Goal: Task Accomplishment & Management: Use online tool/utility

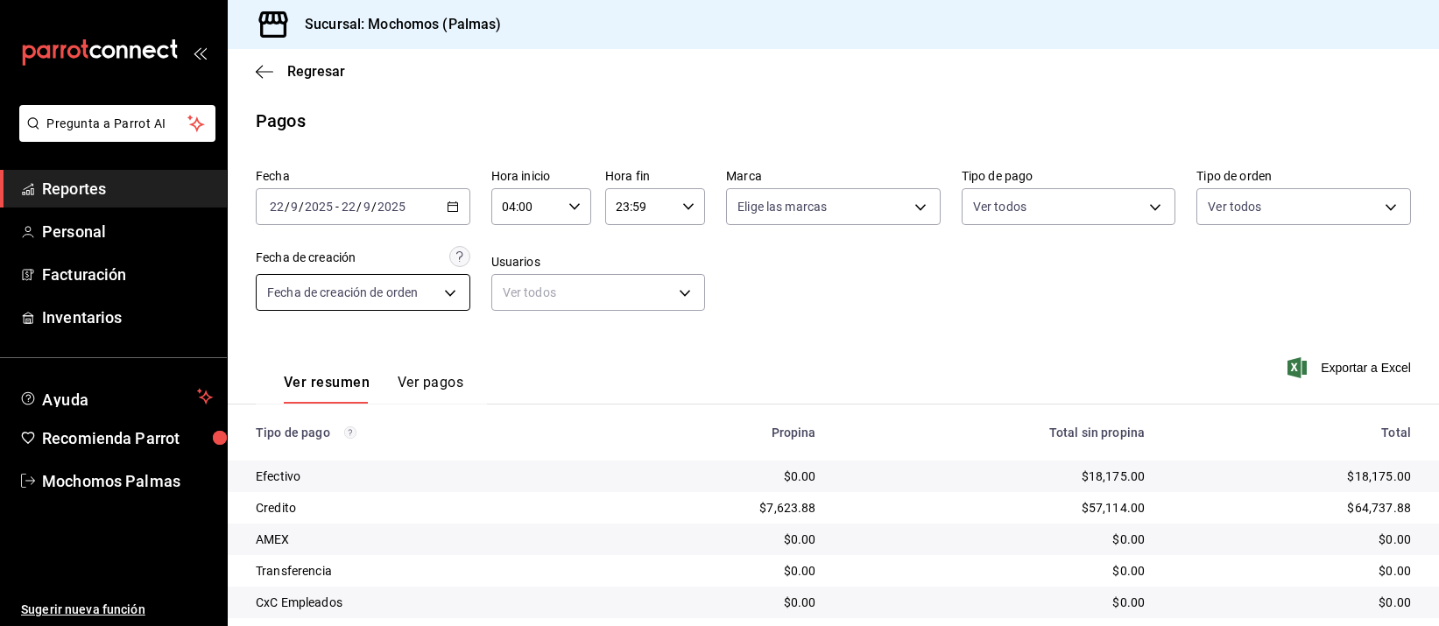
scroll to position [178, 0]
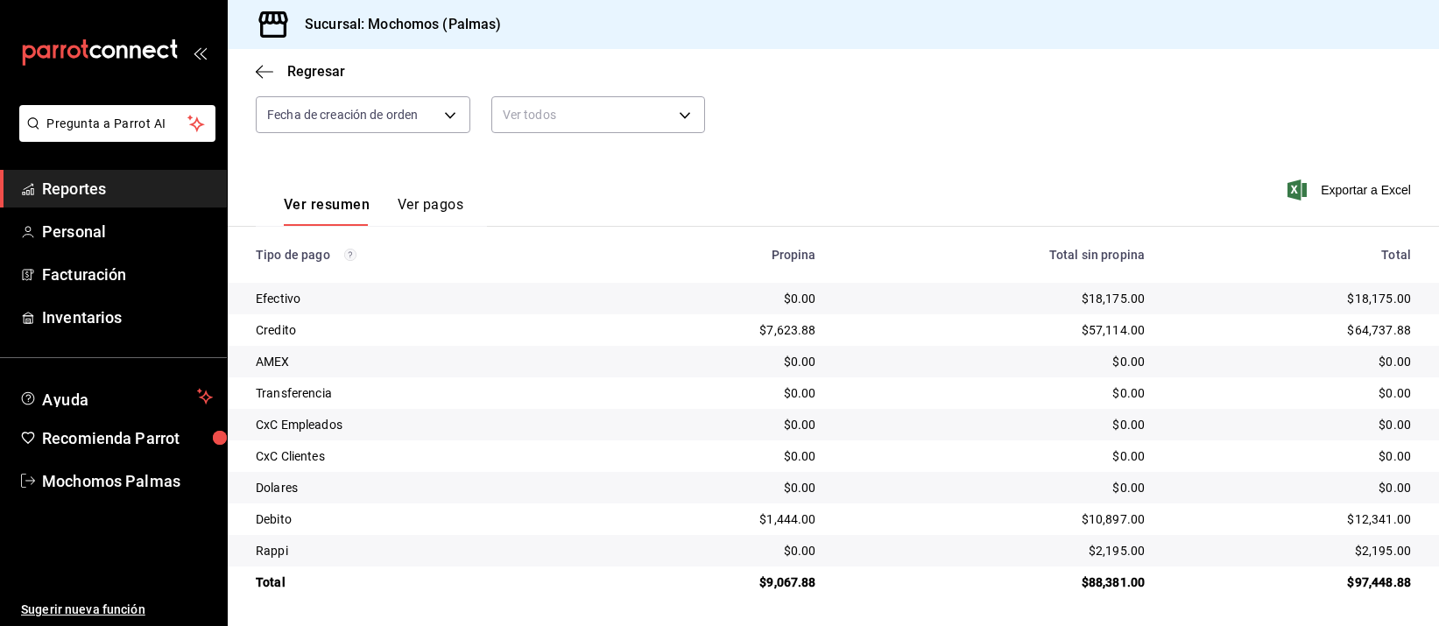
click at [77, 180] on span "Reportes" at bounding box center [127, 189] width 171 height 24
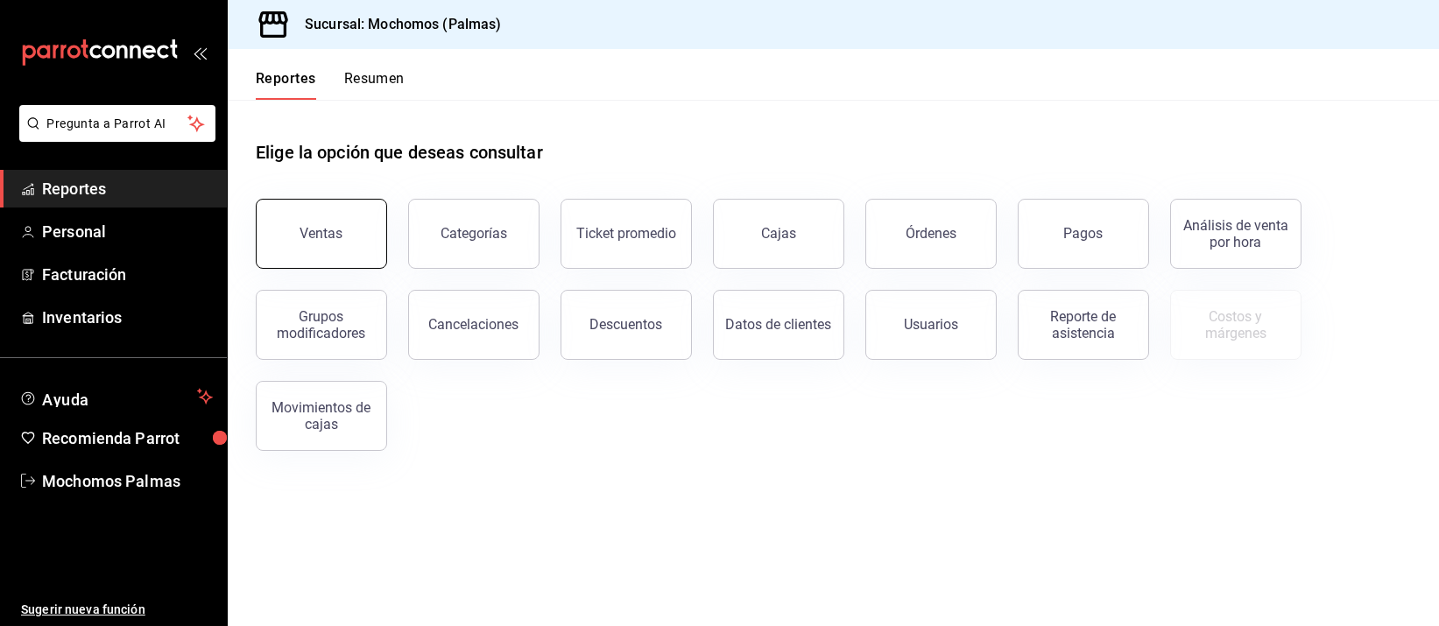
click at [337, 223] on button "Ventas" at bounding box center [321, 234] width 131 height 70
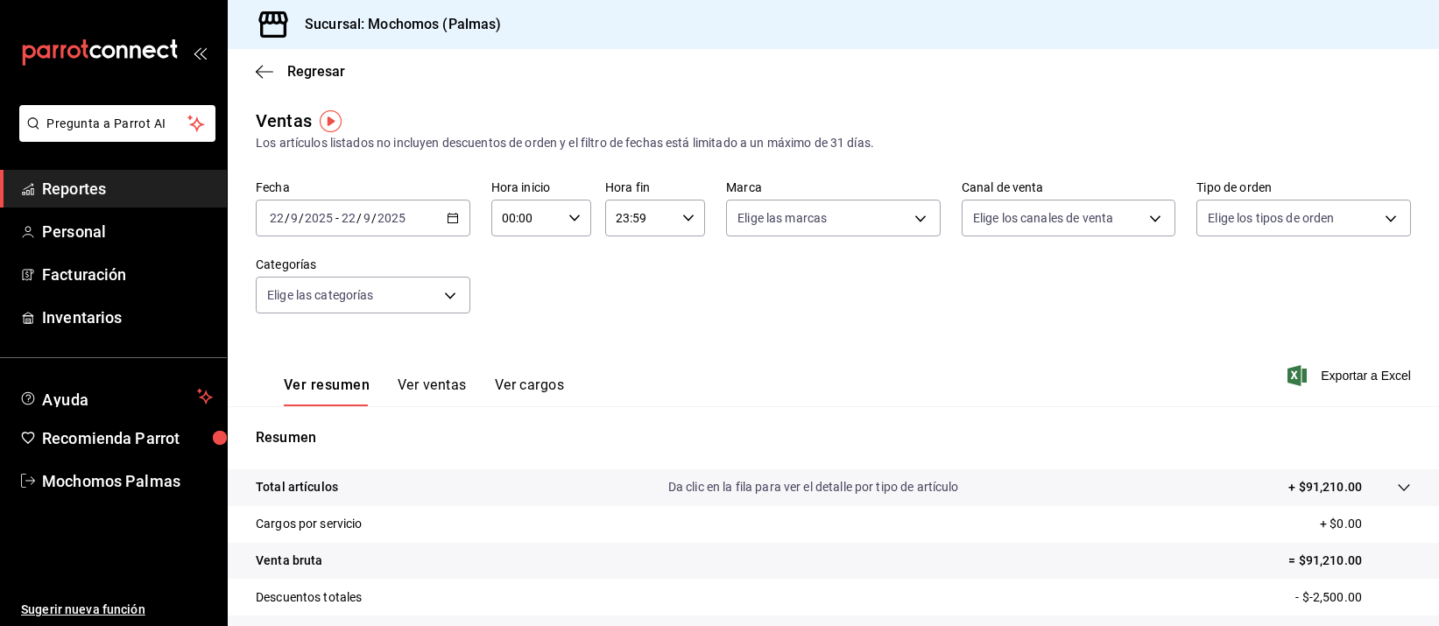
click at [448, 215] on \(Stroke\) "button" at bounding box center [453, 219] width 11 height 10
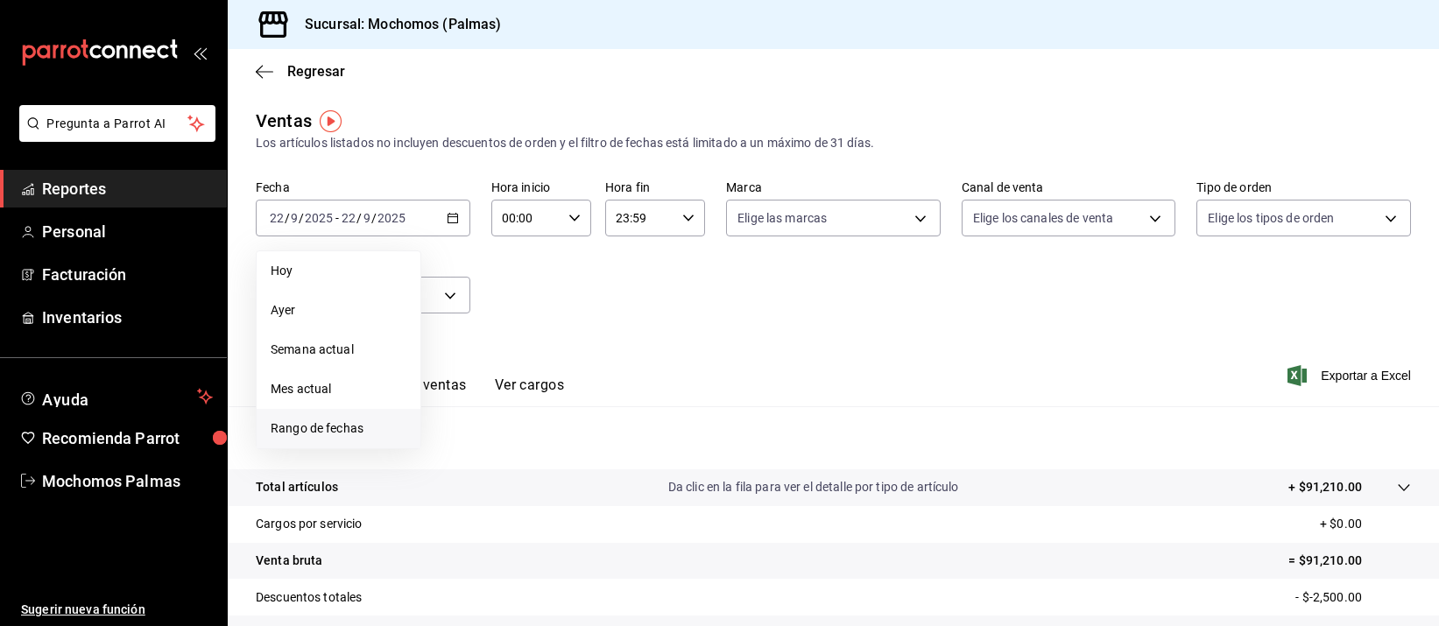
click at [340, 428] on span "Rango de fechas" at bounding box center [339, 429] width 136 height 18
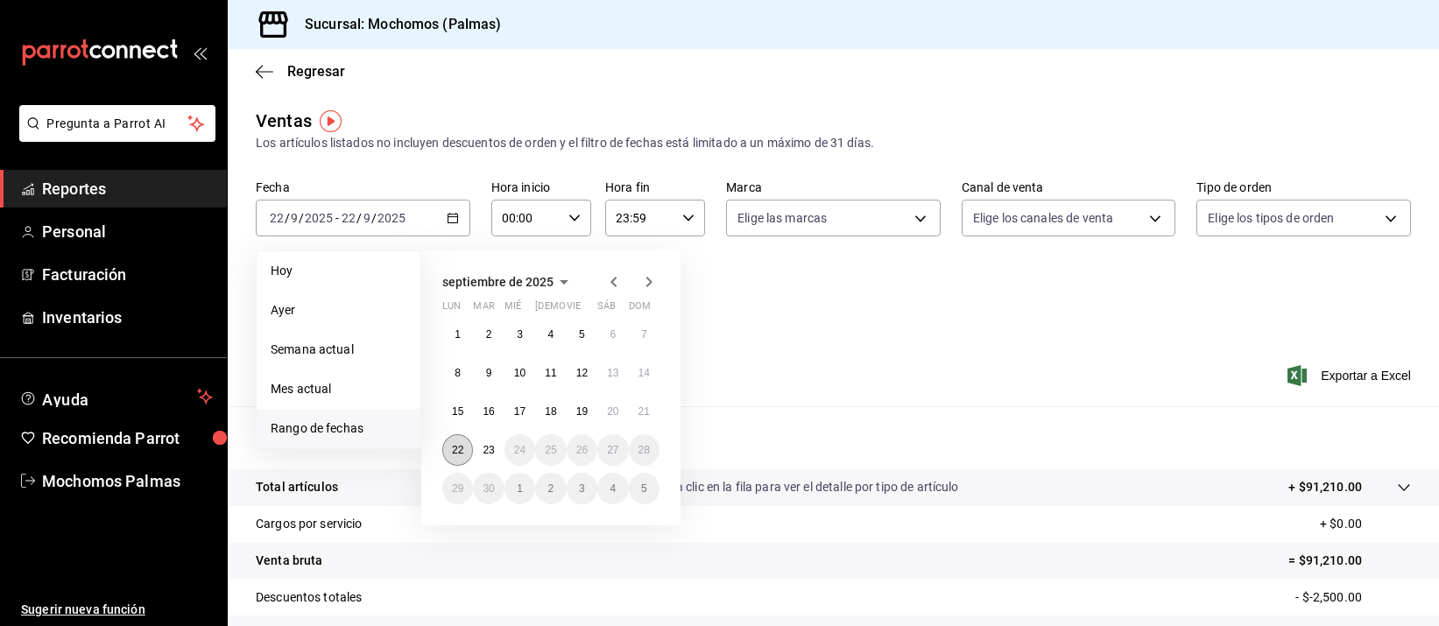
click at [461, 444] on abbr "22" at bounding box center [457, 450] width 11 height 12
click at [484, 444] on abbr "23" at bounding box center [488, 450] width 11 height 12
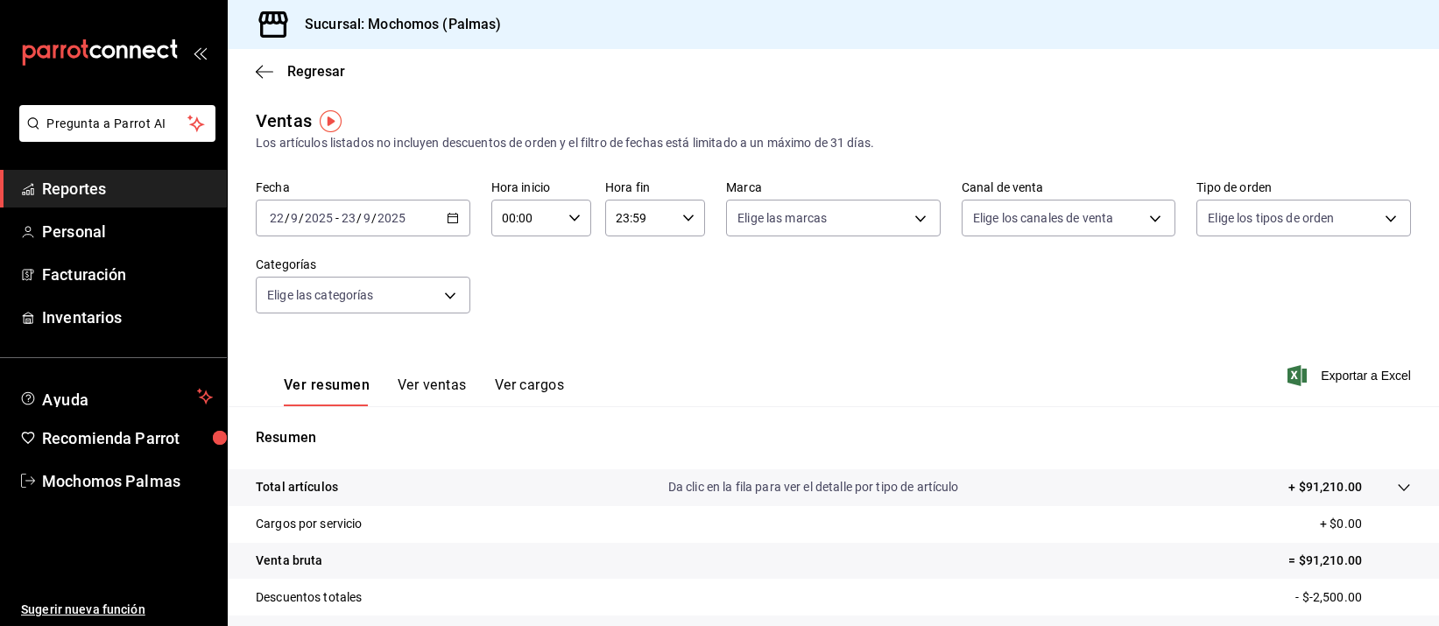
click at [569, 221] on icon "button" at bounding box center [575, 218] width 12 height 12
click at [515, 363] on span "05" at bounding box center [512, 364] width 21 height 14
type input "05:00"
click at [674, 214] on div at bounding box center [719, 313] width 1439 height 626
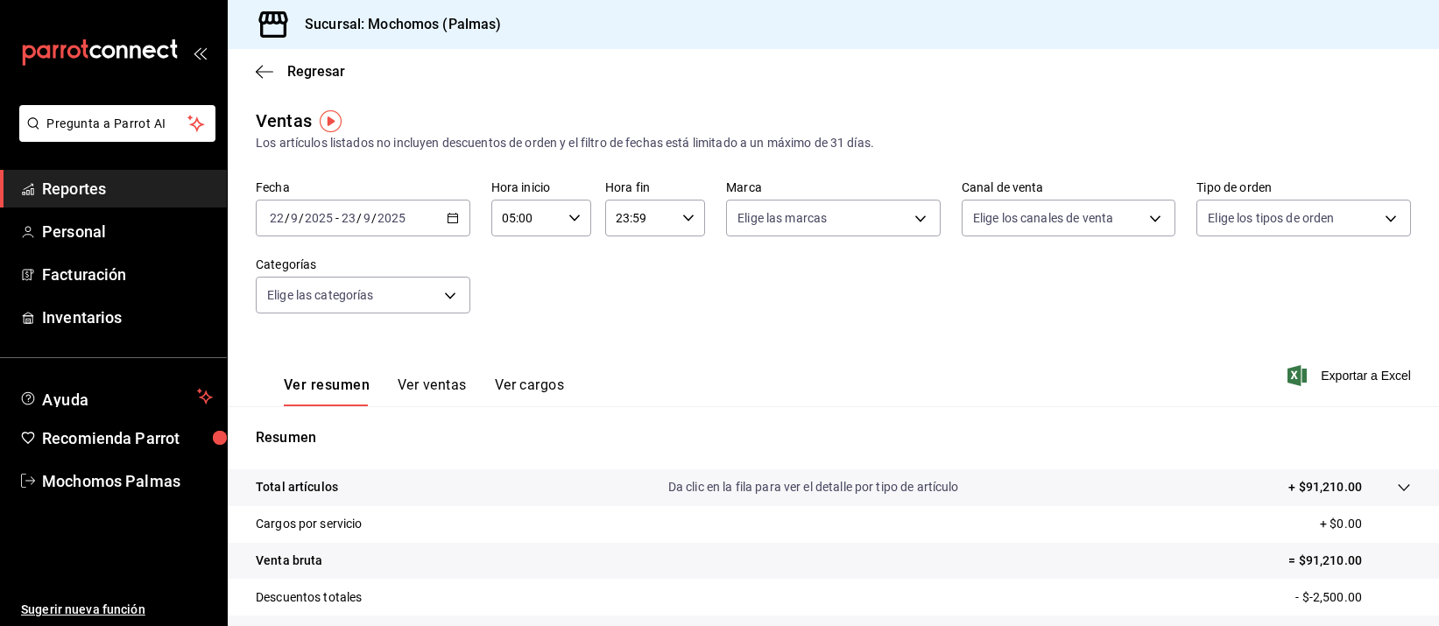
click at [685, 214] on icon "button" at bounding box center [688, 218] width 12 height 12
click at [627, 357] on span "05" at bounding box center [624, 364] width 21 height 14
click at [685, 258] on button "00" at bounding box center [674, 262] width 42 height 35
type input "05:00"
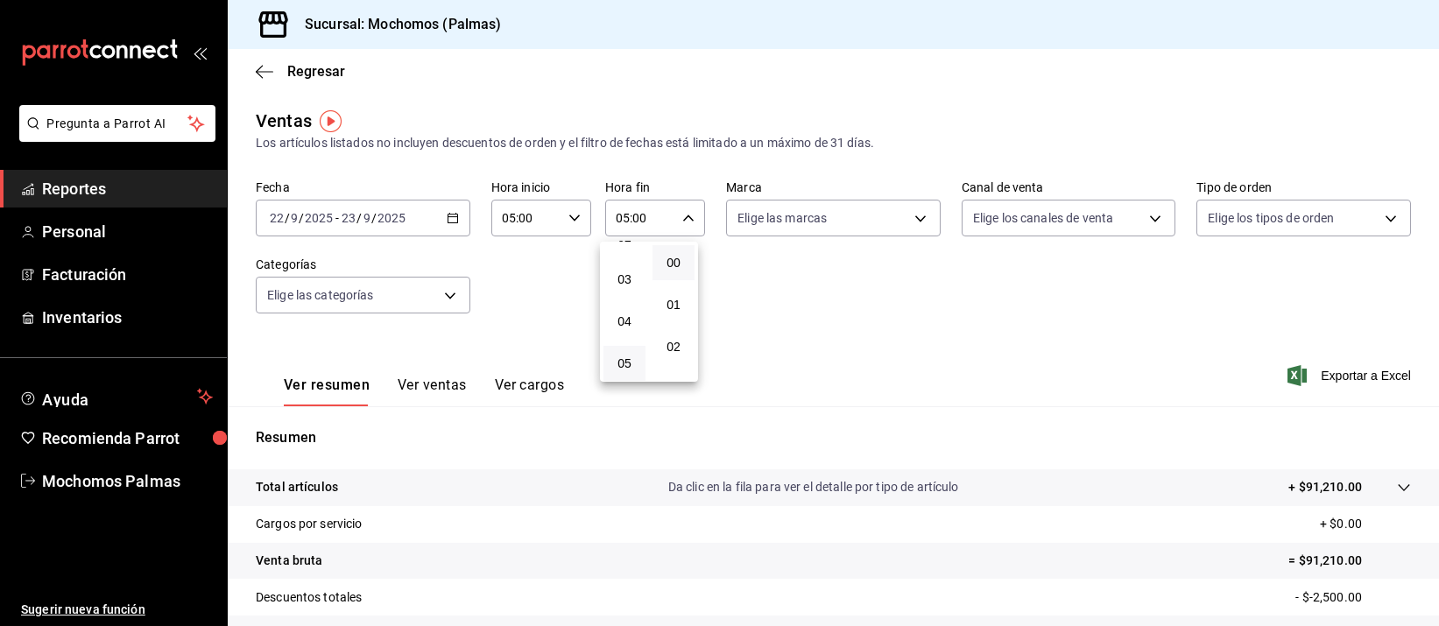
click at [939, 351] on div at bounding box center [719, 313] width 1439 height 626
click at [450, 209] on div "2025-09-22 22 / 9 / 2025 - 2025-09-23 23 / 9 / 2025" at bounding box center [363, 218] width 215 height 37
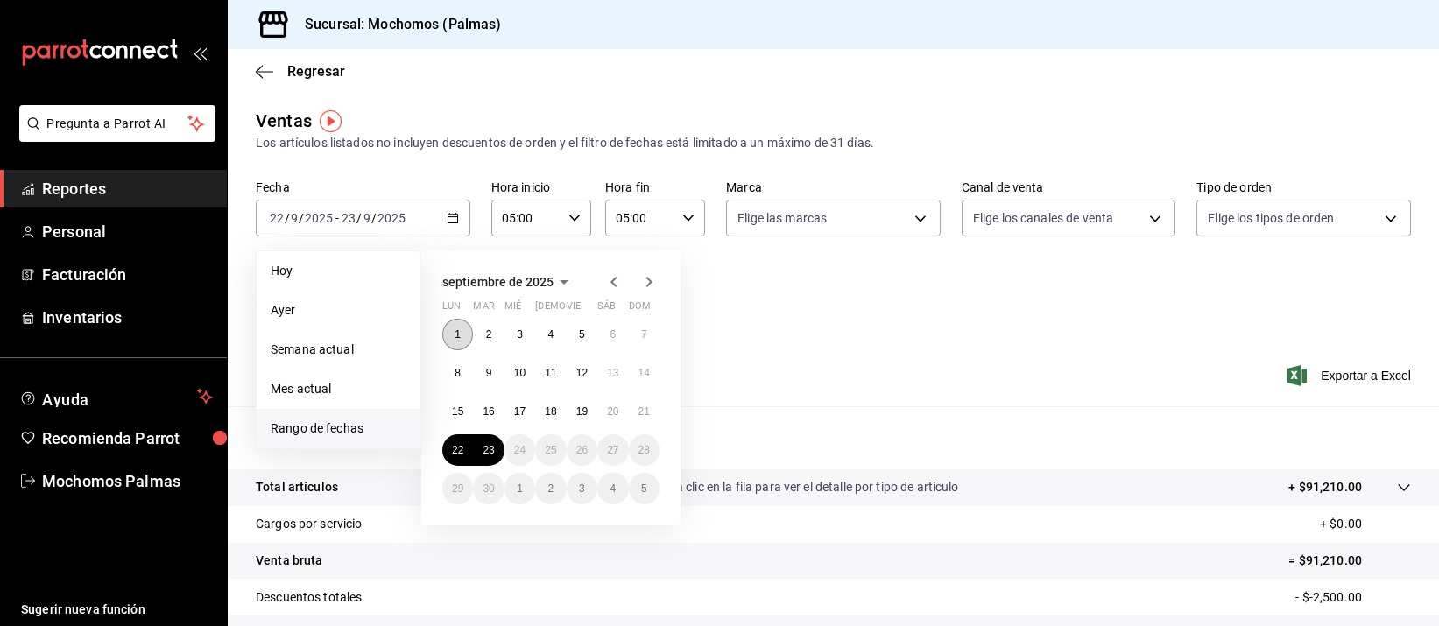
click at [456, 329] on abbr "1" at bounding box center [458, 335] width 6 height 12
click at [488, 438] on button "23" at bounding box center [488, 451] width 31 height 32
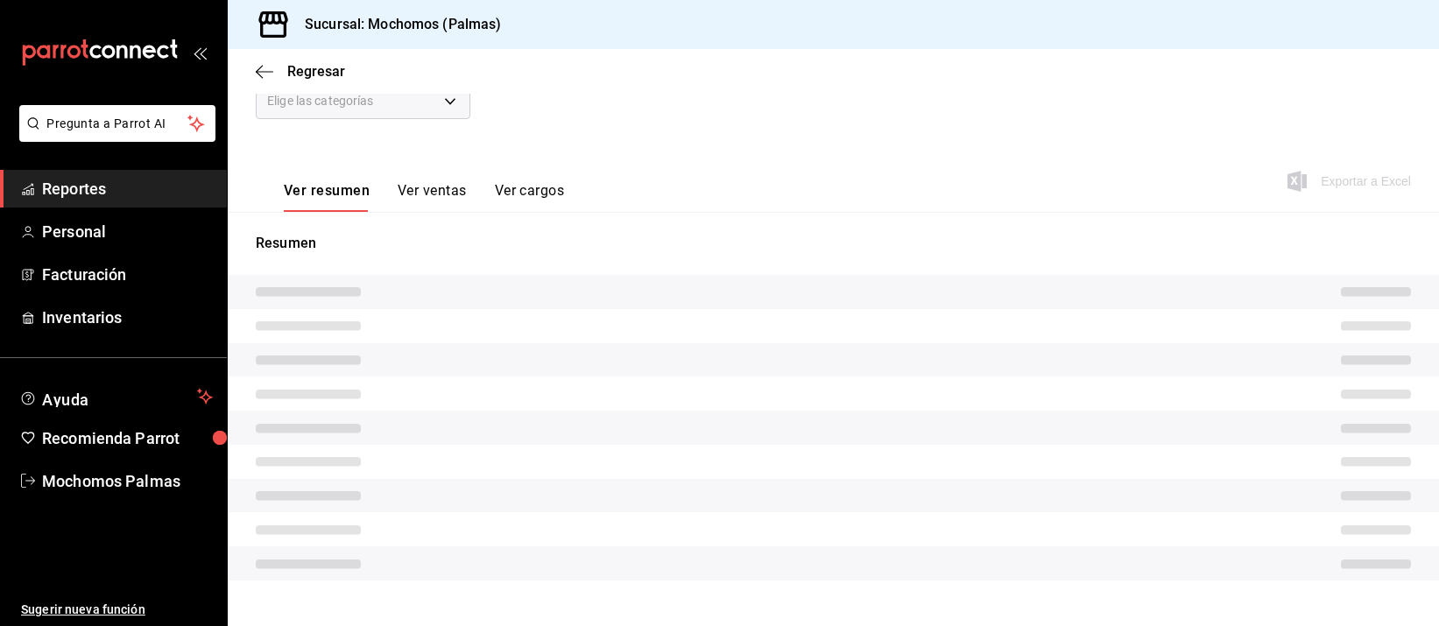
scroll to position [225, 0]
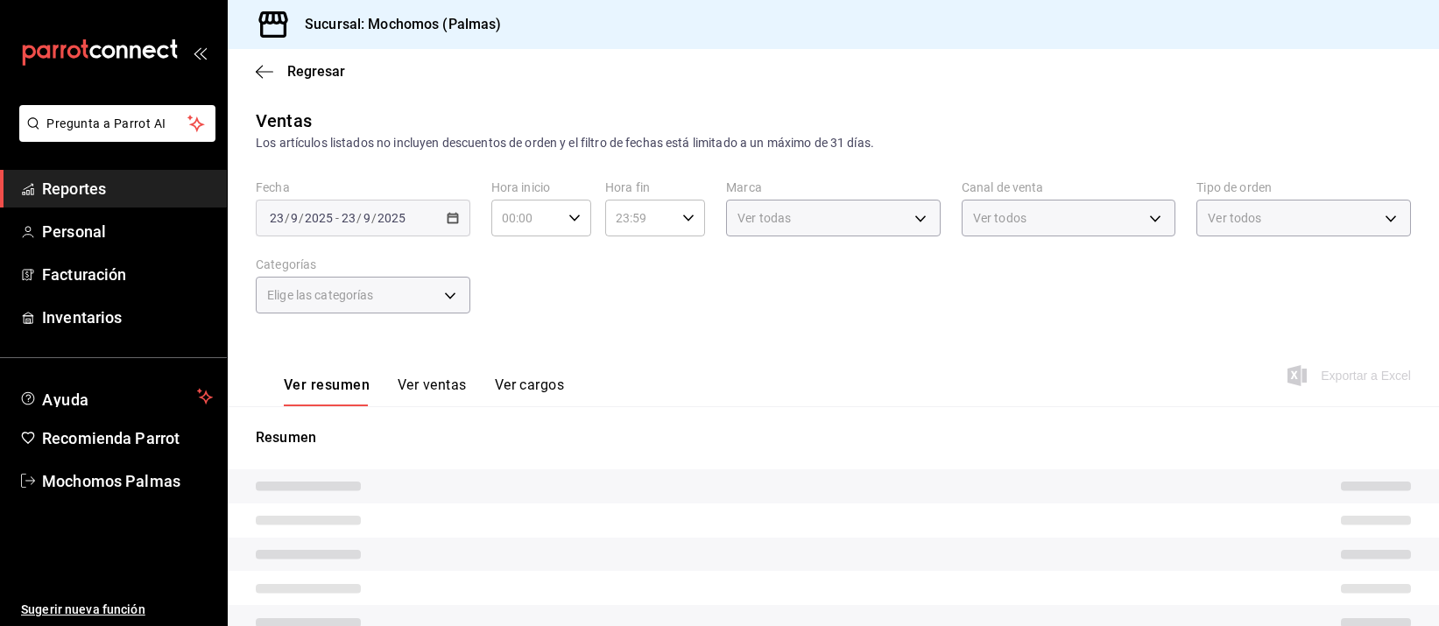
type input "05:00"
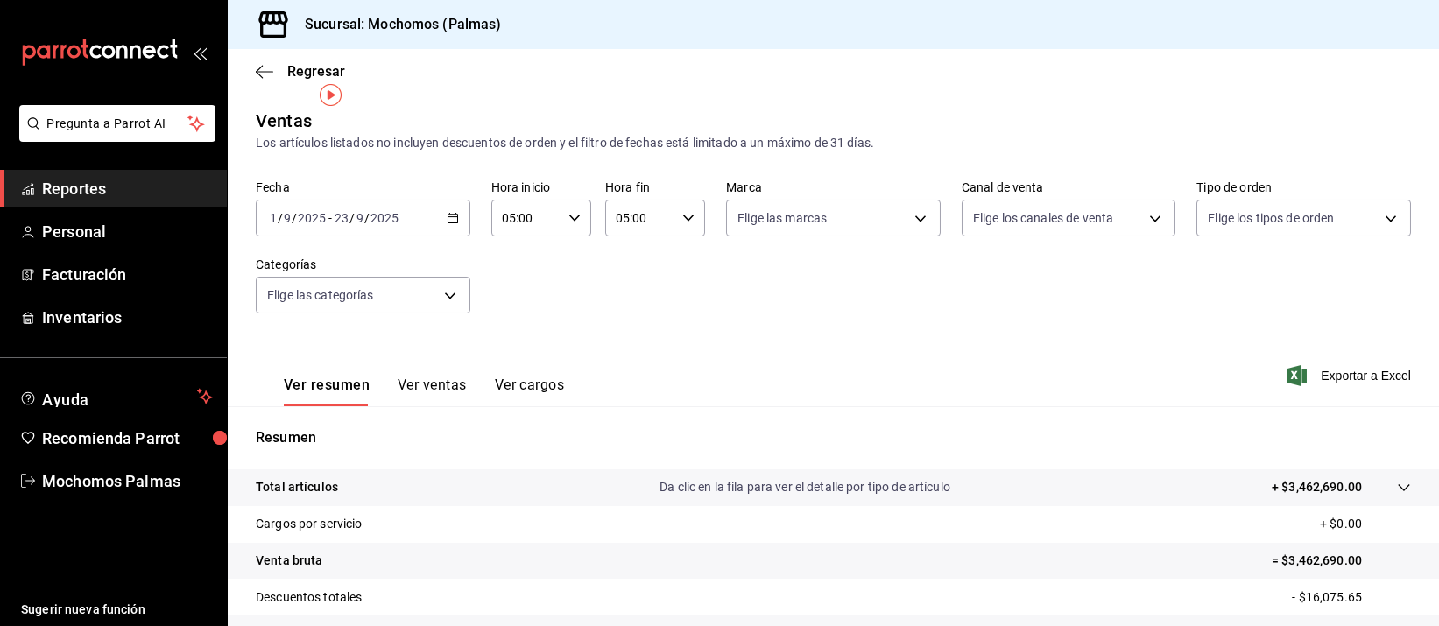
scroll to position [212, 0]
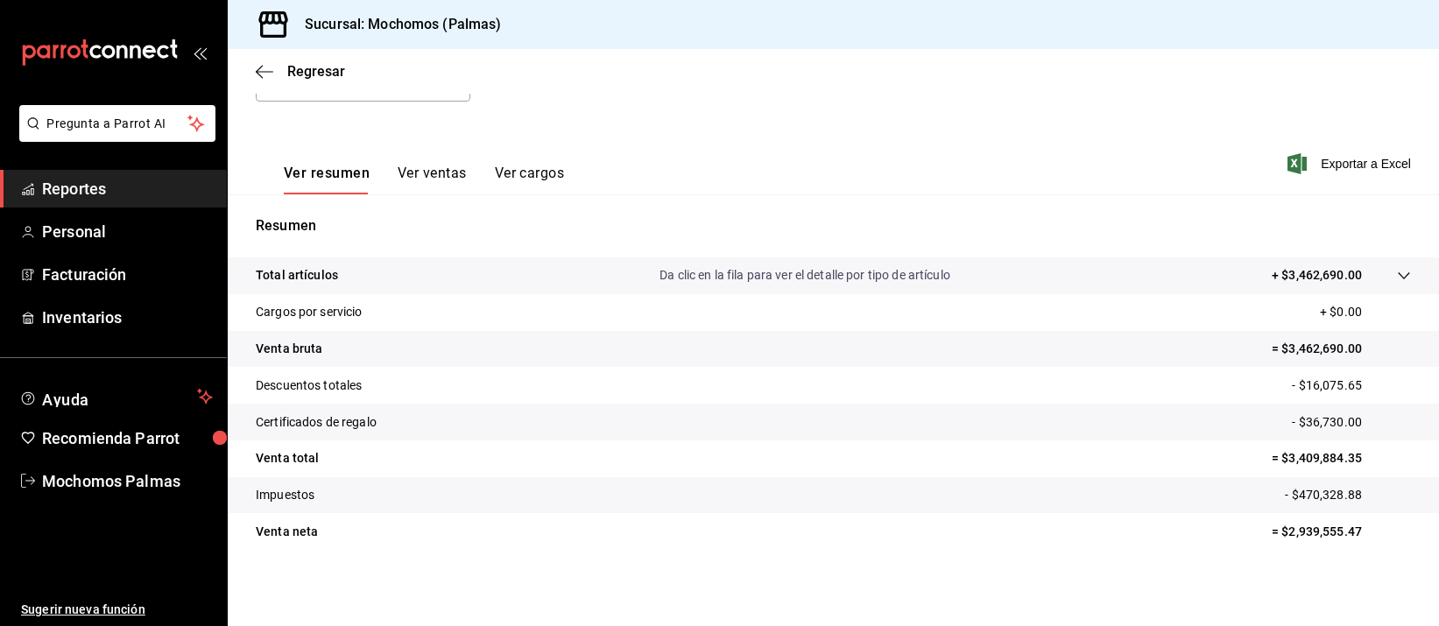
click at [60, 188] on span "Reportes" at bounding box center [127, 189] width 171 height 24
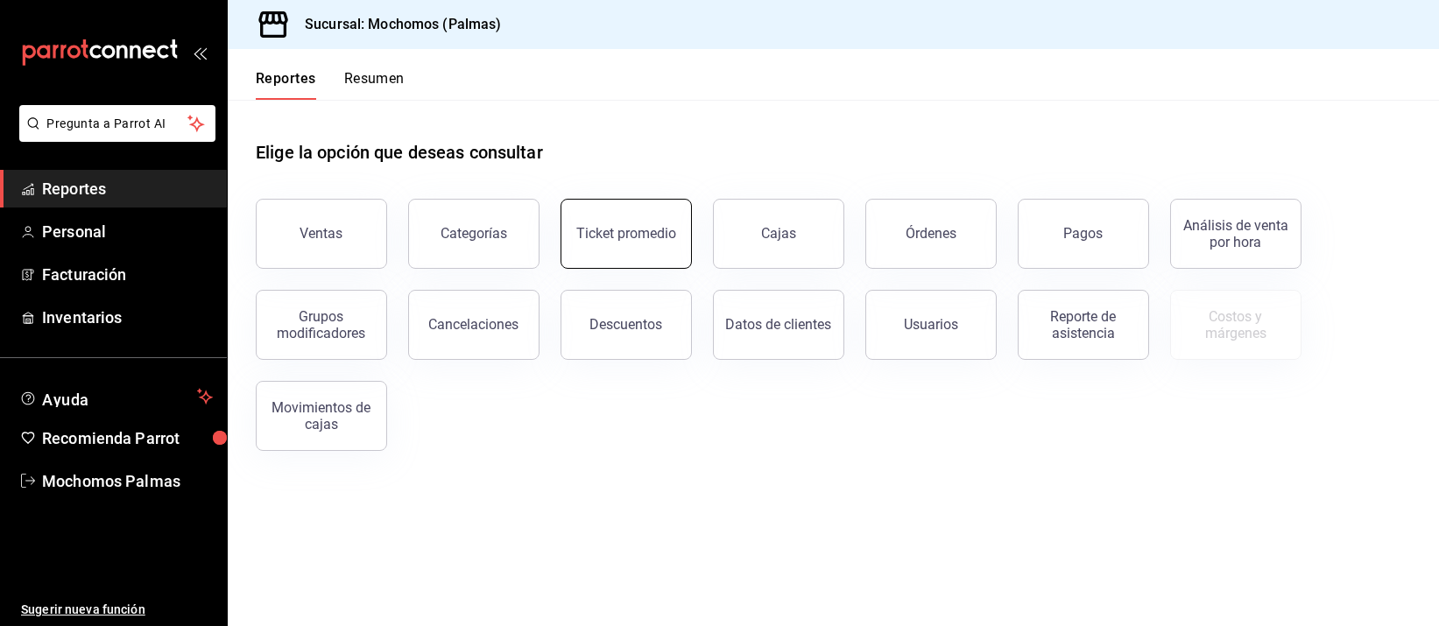
click at [635, 232] on div "Ticket promedio" at bounding box center [626, 233] width 100 height 17
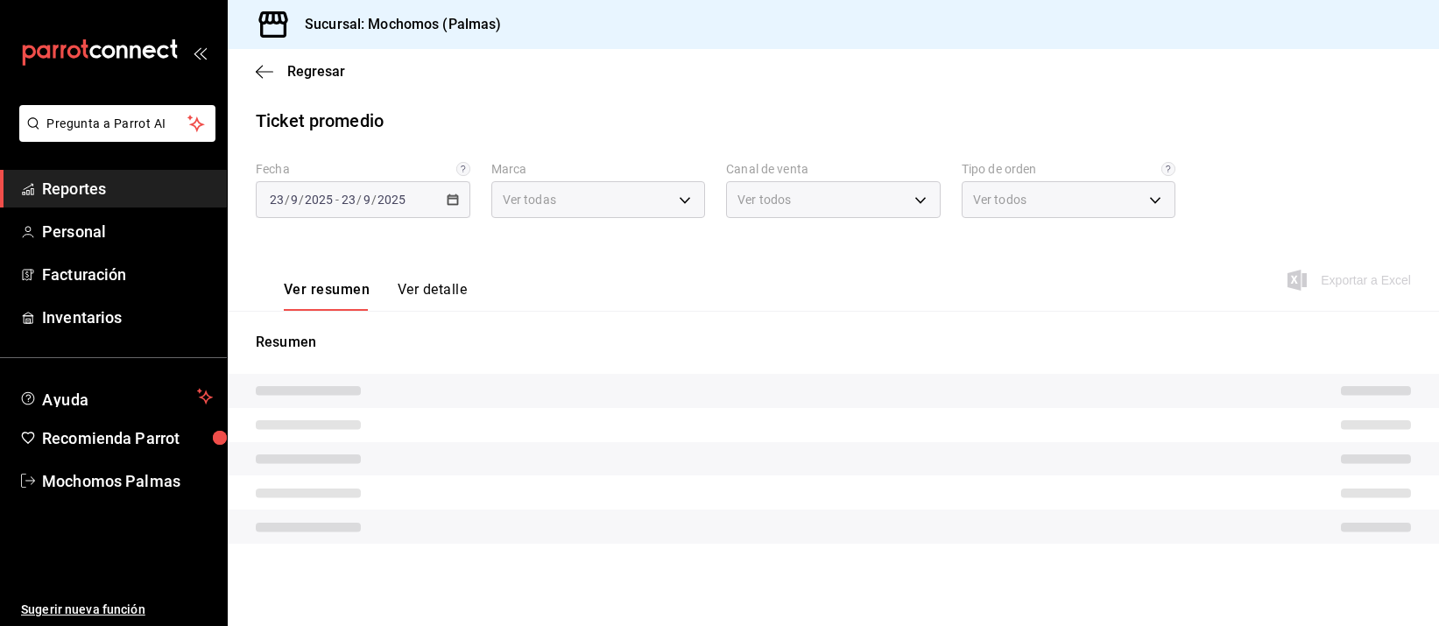
type input "70f98016-ab90-4f26-81e6-ab4884d8d8a0"
type input "PARROT,UBER_EATS,RAPPI,DIDI_FOOD,ONLINE"
type input "1406dacc-122d-474b-a961-72adf1b142d8,23052771-8e1b-43e3-b7da-1a661d939937,EXTER…"
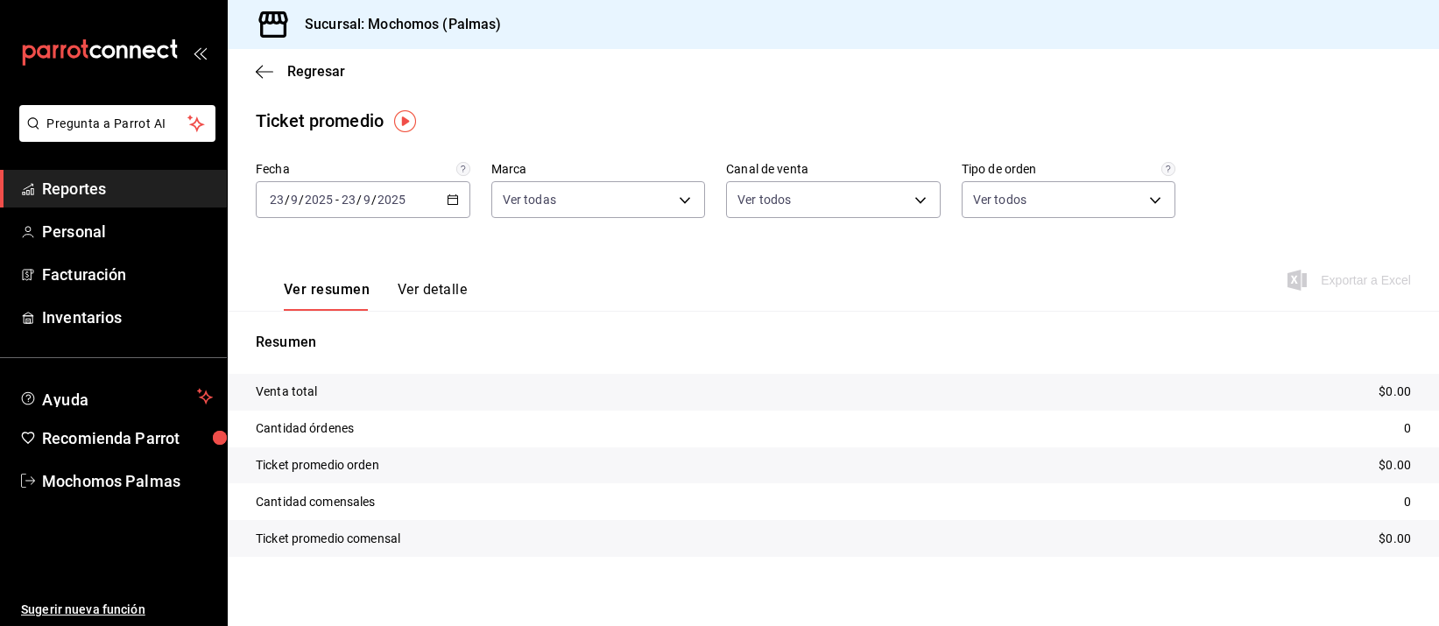
click at [449, 187] on div "[DATE] [DATE] - [DATE] [DATE]" at bounding box center [363, 199] width 215 height 37
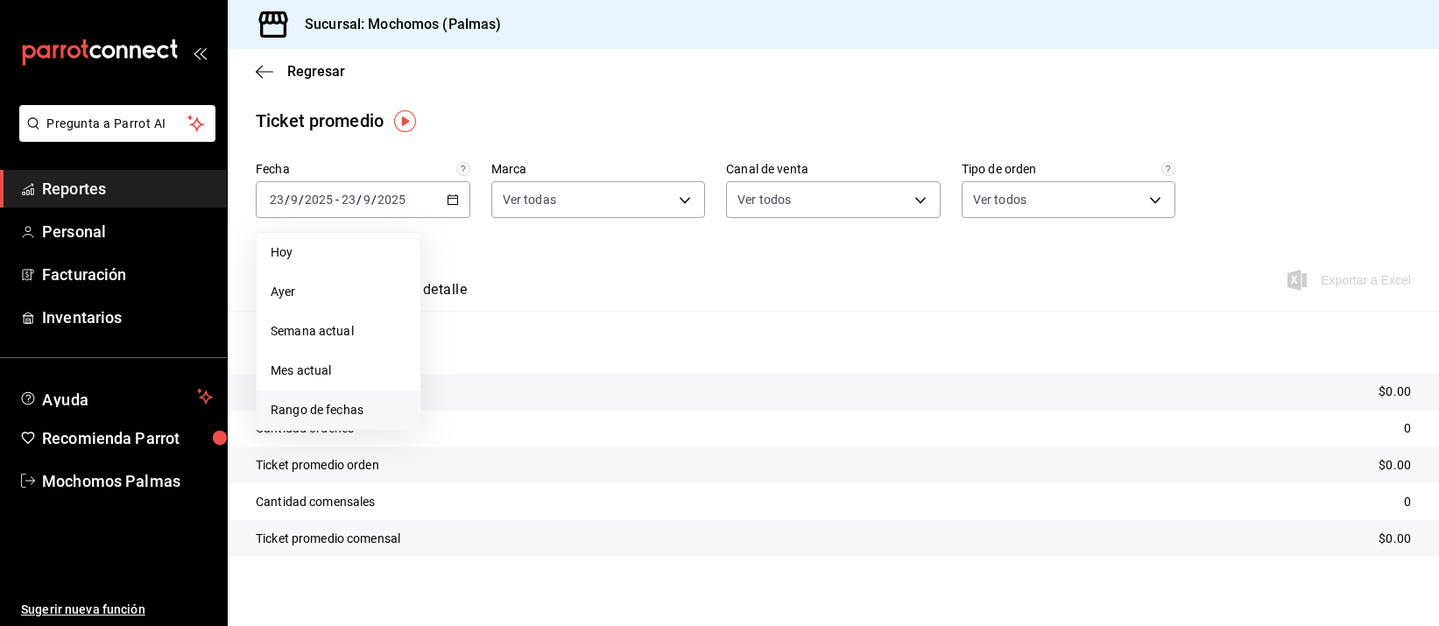
click at [306, 415] on span "Rango de fechas" at bounding box center [339, 410] width 136 height 18
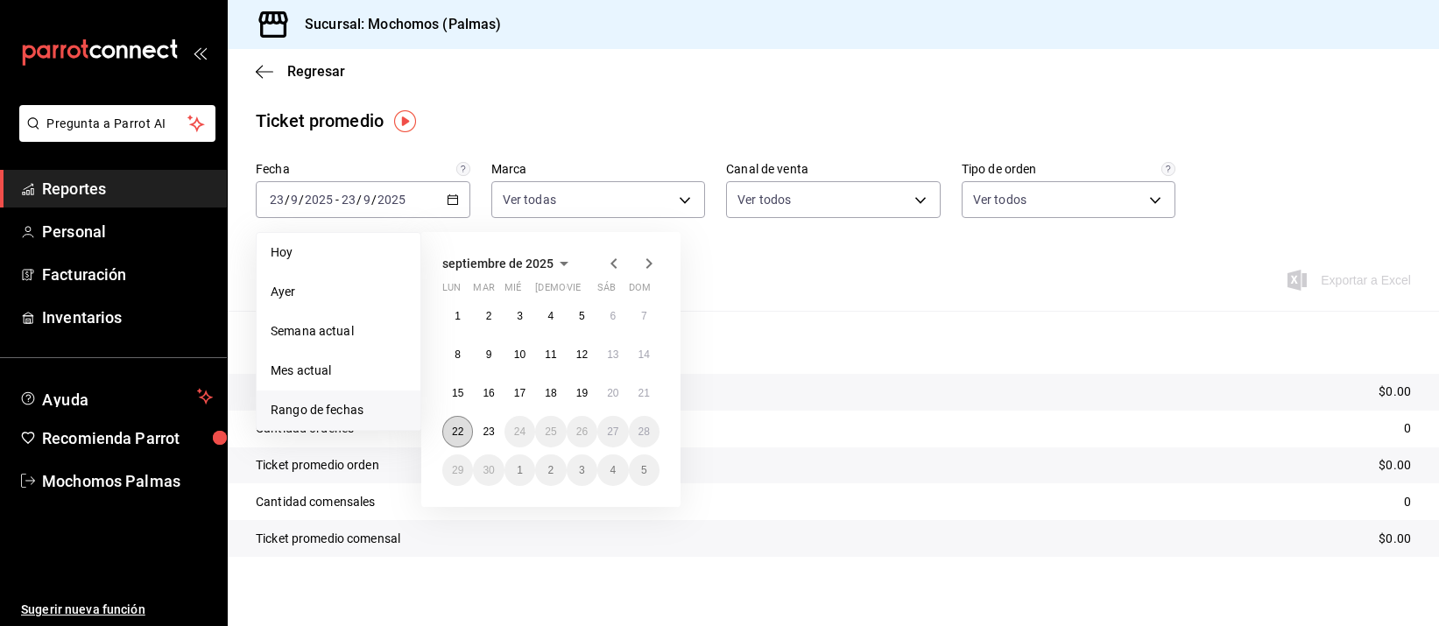
click at [460, 428] on abbr "22" at bounding box center [457, 432] width 11 height 12
click at [486, 428] on abbr "23" at bounding box center [488, 432] width 11 height 12
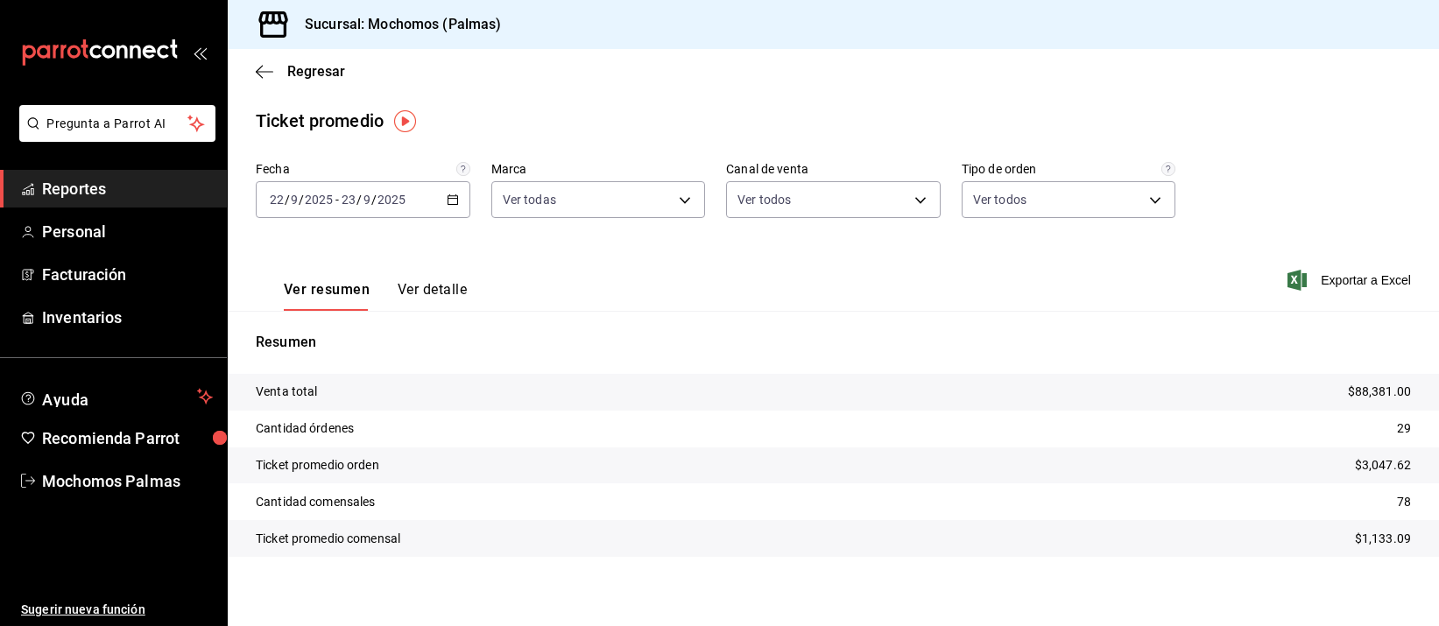
click at [70, 189] on span "Reportes" at bounding box center [127, 189] width 171 height 24
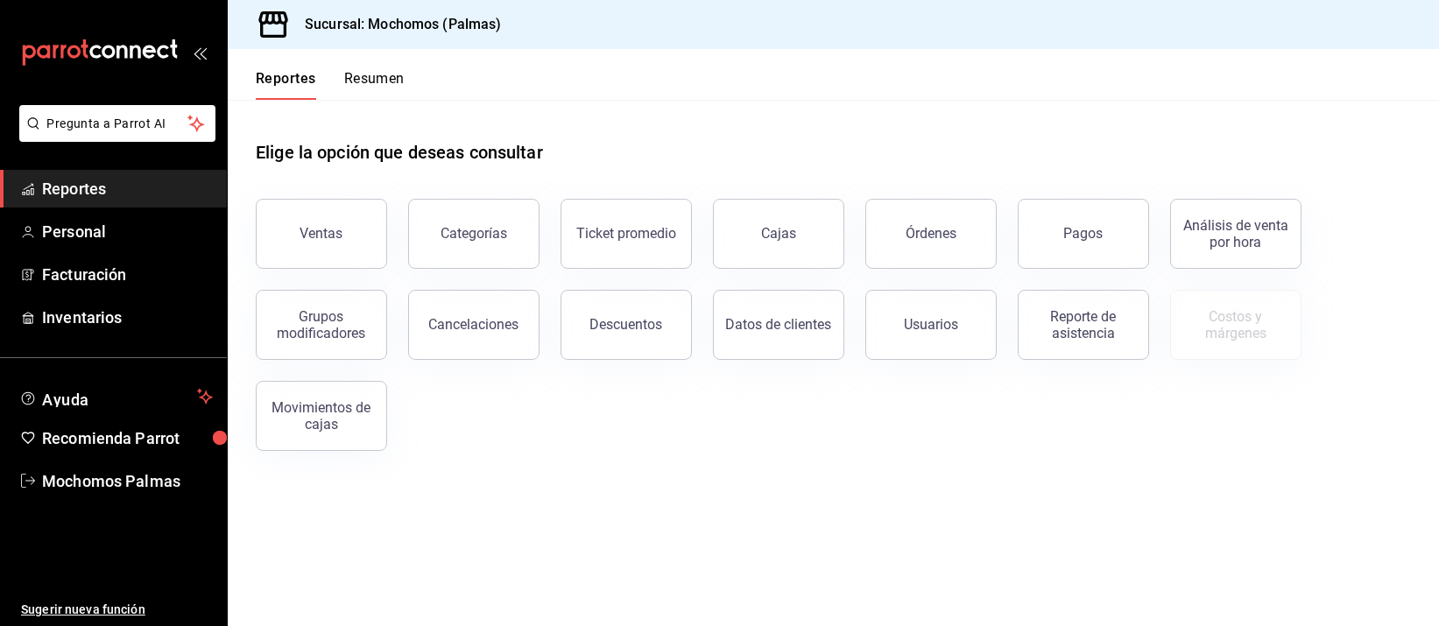
drag, startPoint x: 924, startPoint y: 336, endPoint x: 915, endPoint y: 335, distance: 9.8
click at [922, 336] on button "Usuarios" at bounding box center [931, 325] width 131 height 70
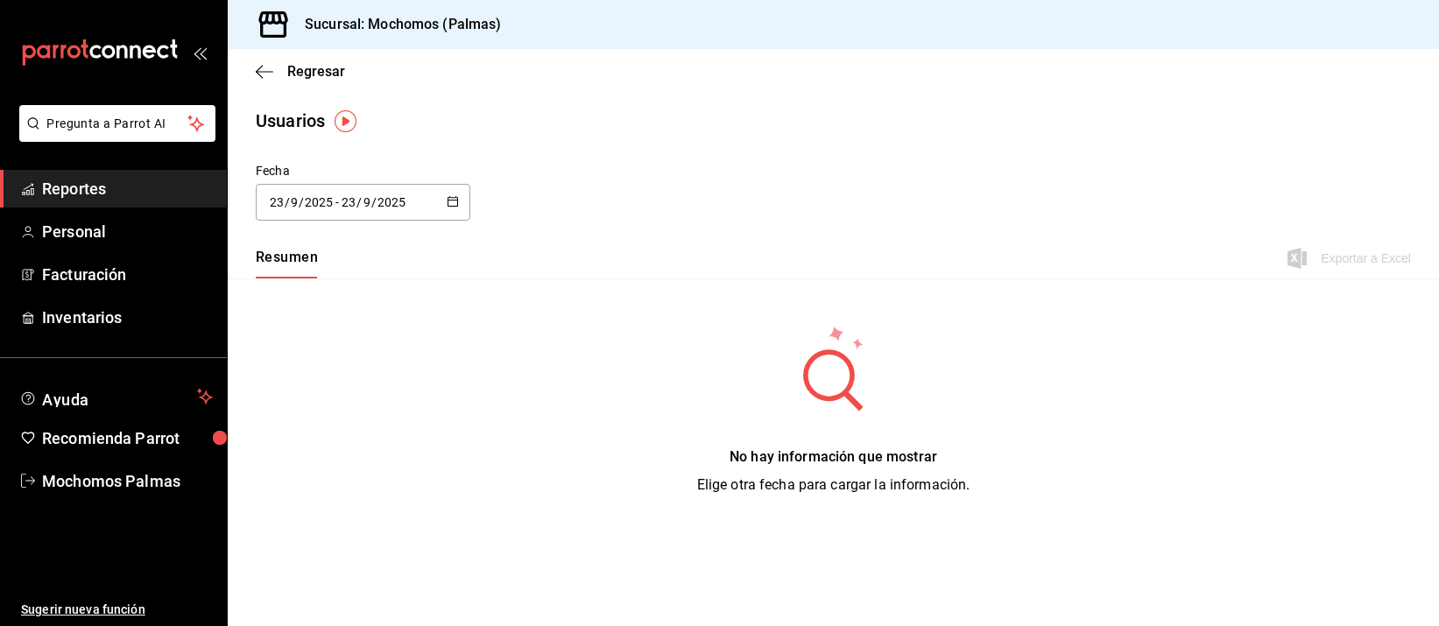
click at [457, 195] on icon "button" at bounding box center [453, 201] width 12 height 12
click at [321, 460] on li "Rango de fechas" at bounding box center [339, 454] width 166 height 39
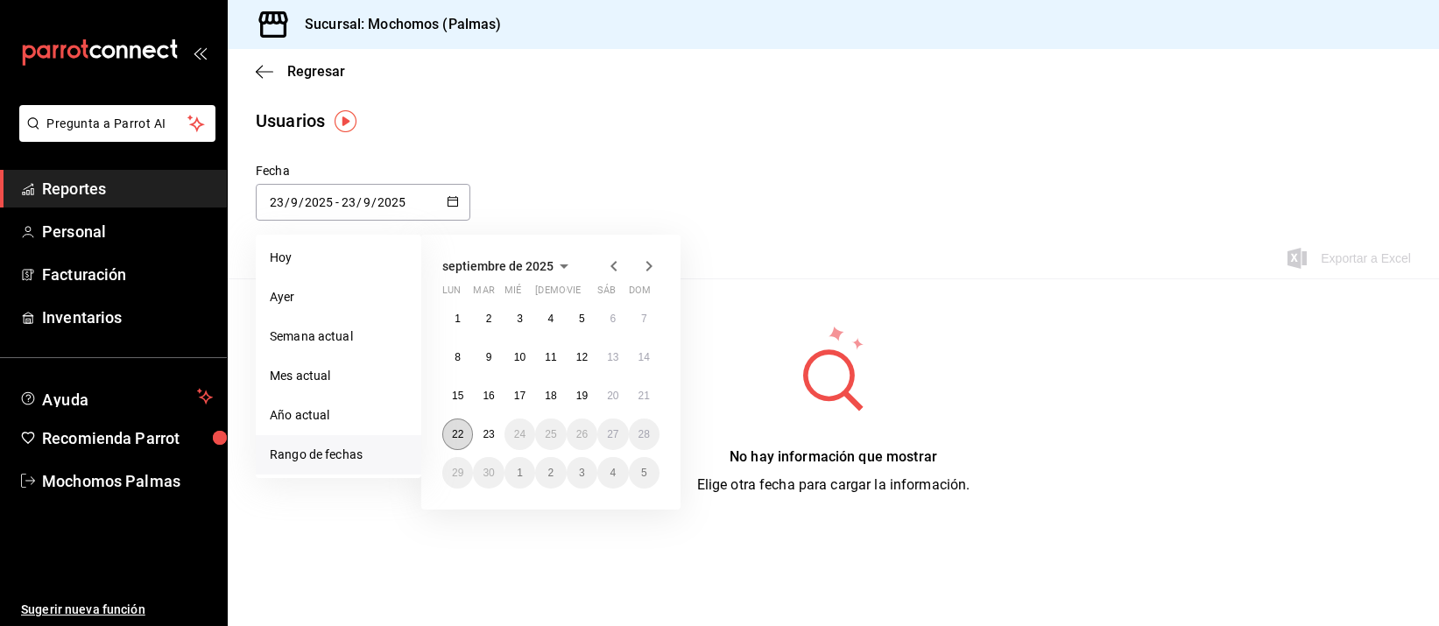
click at [454, 443] on button "22" at bounding box center [457, 435] width 31 height 32
click at [489, 435] on abbr "23" at bounding box center [488, 434] width 11 height 12
type input "[DATE]"
type input "22"
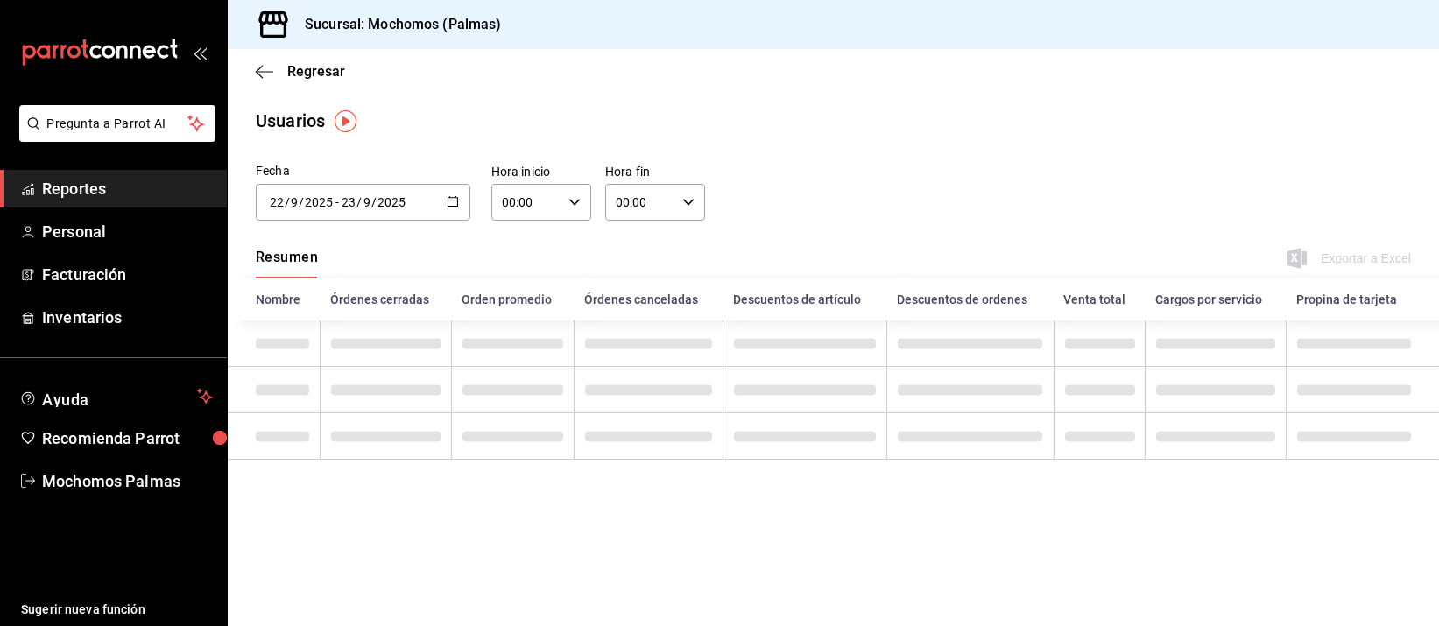
click at [566, 196] on div "00:00 Hora inicio" at bounding box center [542, 202] width 100 height 37
click at [519, 347] on span "05" at bounding box center [517, 348] width 22 height 14
type input "05:00"
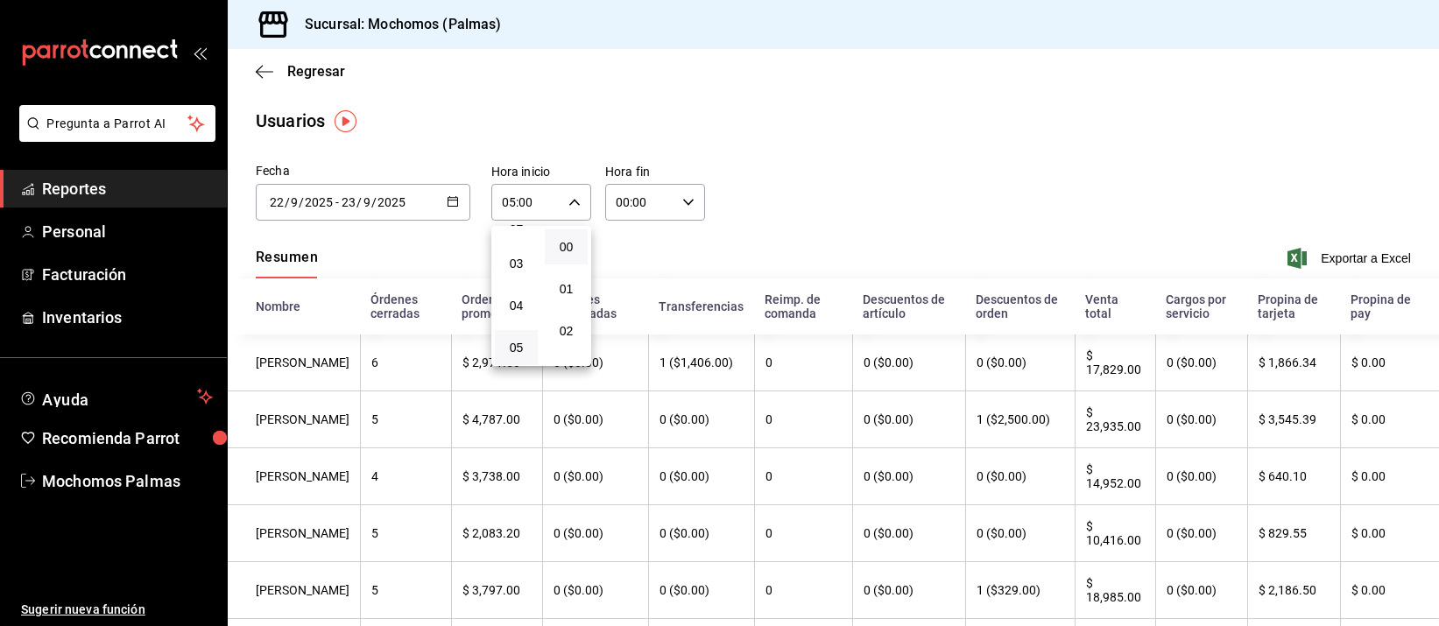
click at [681, 200] on div at bounding box center [719, 313] width 1439 height 626
click at [680, 194] on div "00:00 Hora fin" at bounding box center [655, 202] width 100 height 37
click at [618, 330] on button "05" at bounding box center [625, 347] width 42 height 35
type input "05:00"
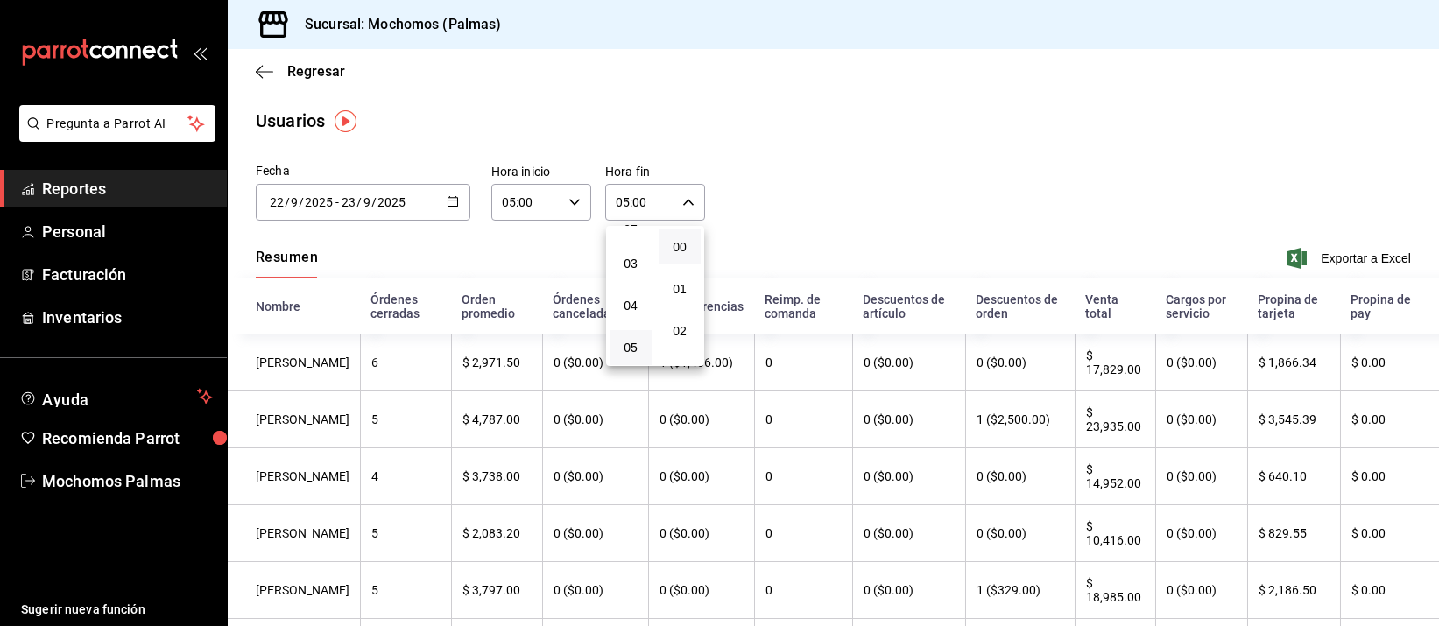
click at [1340, 248] on div at bounding box center [719, 313] width 1439 height 626
click at [1335, 258] on span "Exportar a Excel" at bounding box center [1351, 258] width 120 height 21
click at [452, 202] on icon "button" at bounding box center [453, 201] width 12 height 12
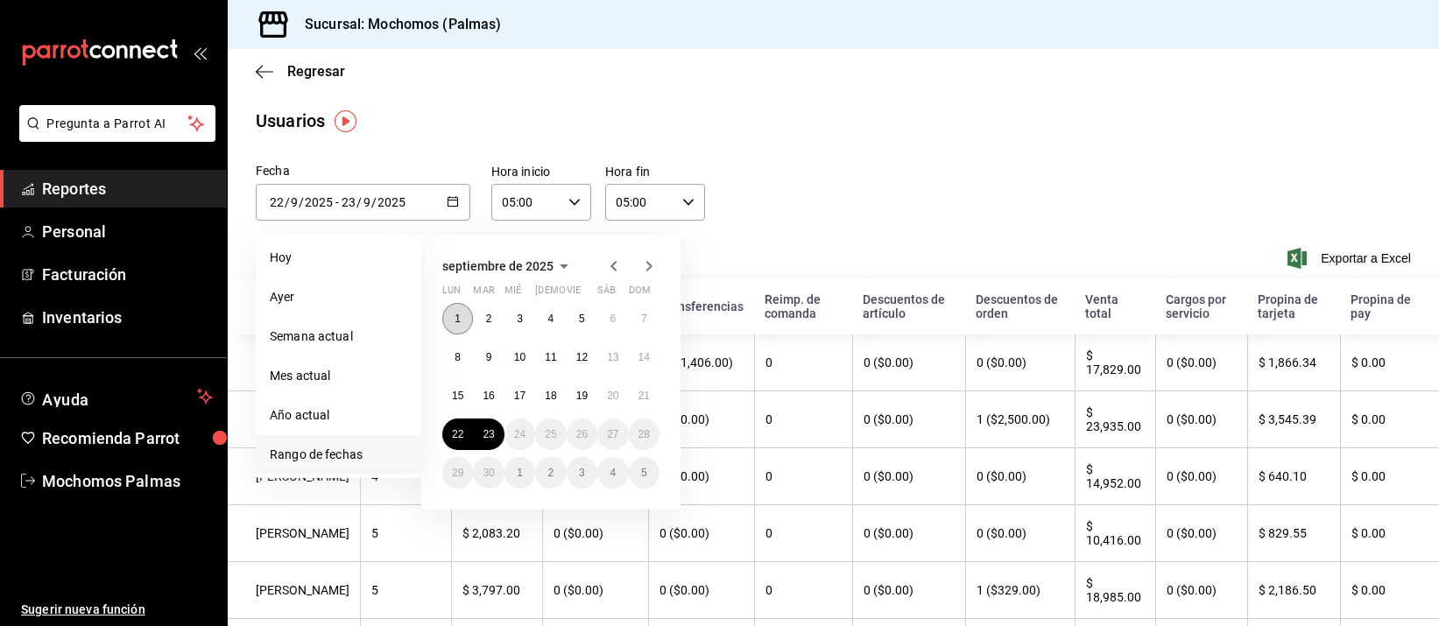
click at [451, 309] on button "1" at bounding box center [457, 319] width 31 height 32
click at [496, 425] on button "23" at bounding box center [488, 435] width 31 height 32
type input "[DATE]"
type input "1"
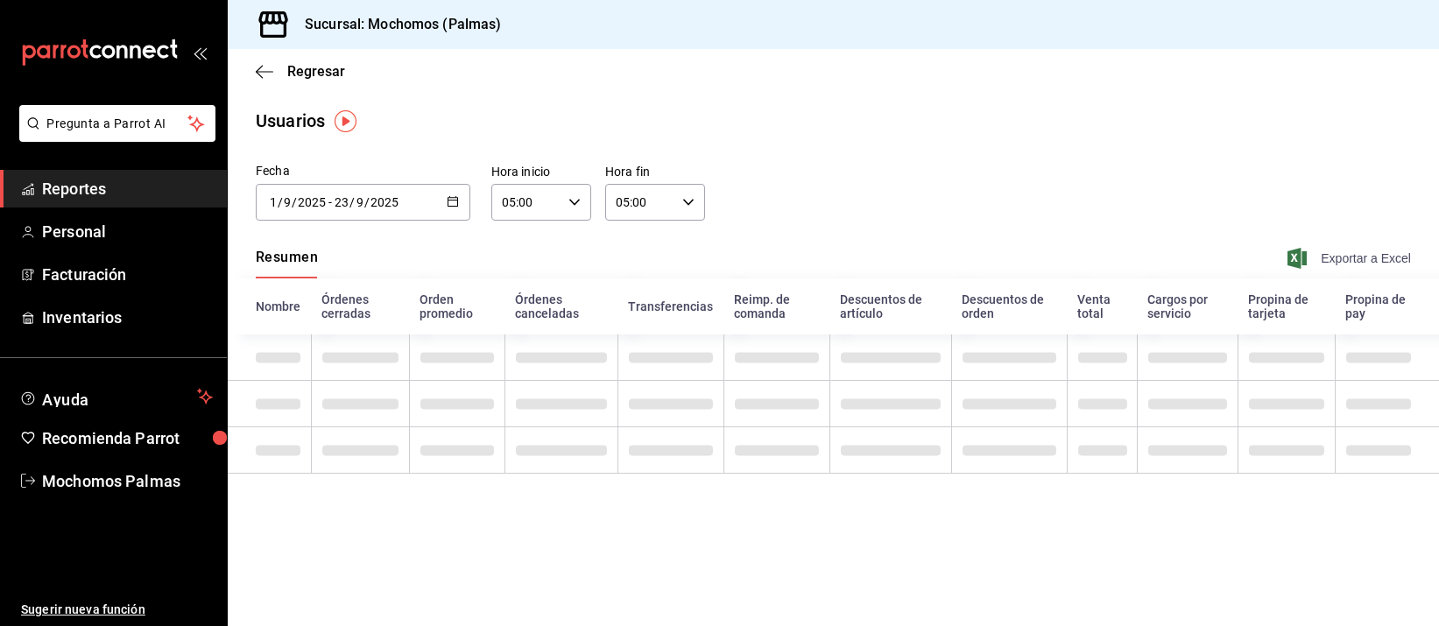
click at [1368, 255] on span "Exportar a Excel" at bounding box center [1351, 258] width 120 height 21
